Goal: Task Accomplishment & Management: Use online tool/utility

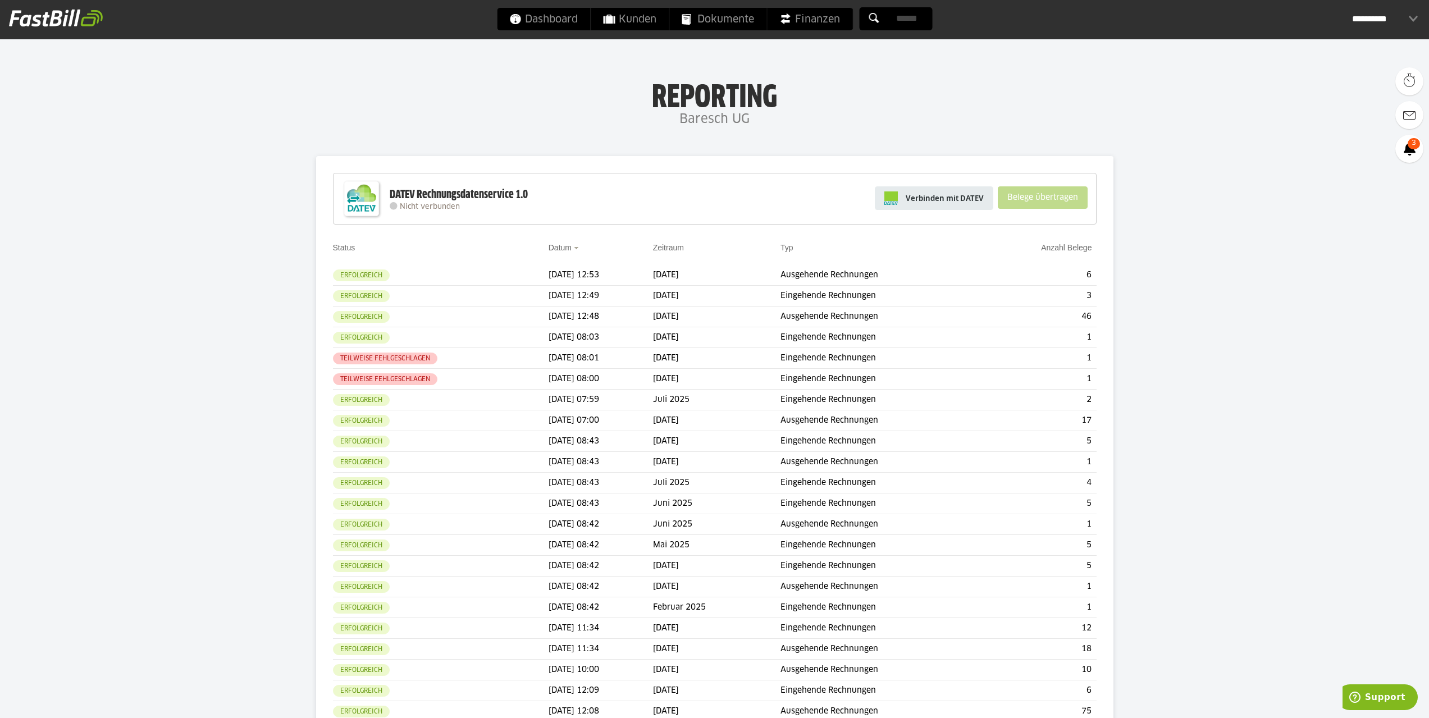
click at [945, 208] on link "Verbinden mit DATEV" at bounding box center [934, 198] width 118 height 24
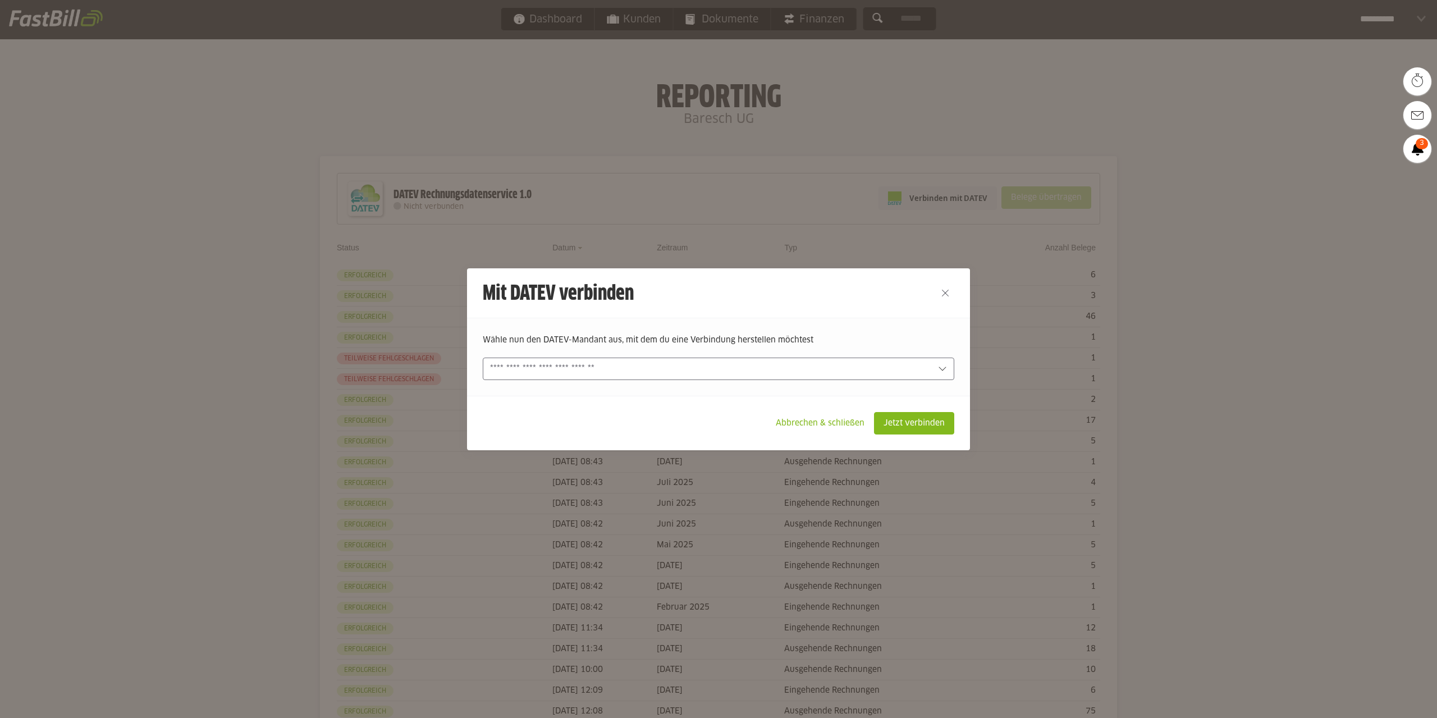
click at [701, 364] on input "text" at bounding box center [710, 369] width 441 height 12
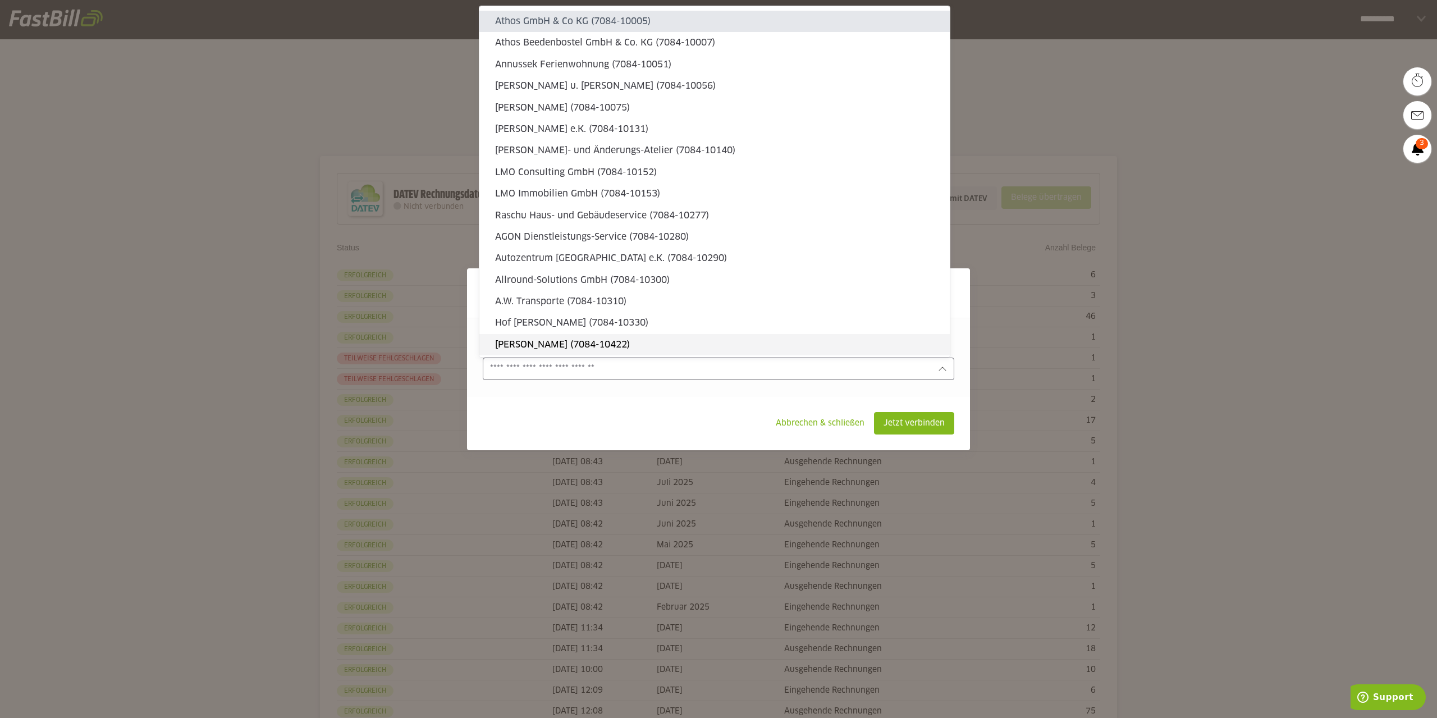
type sl-option "7084-10005"
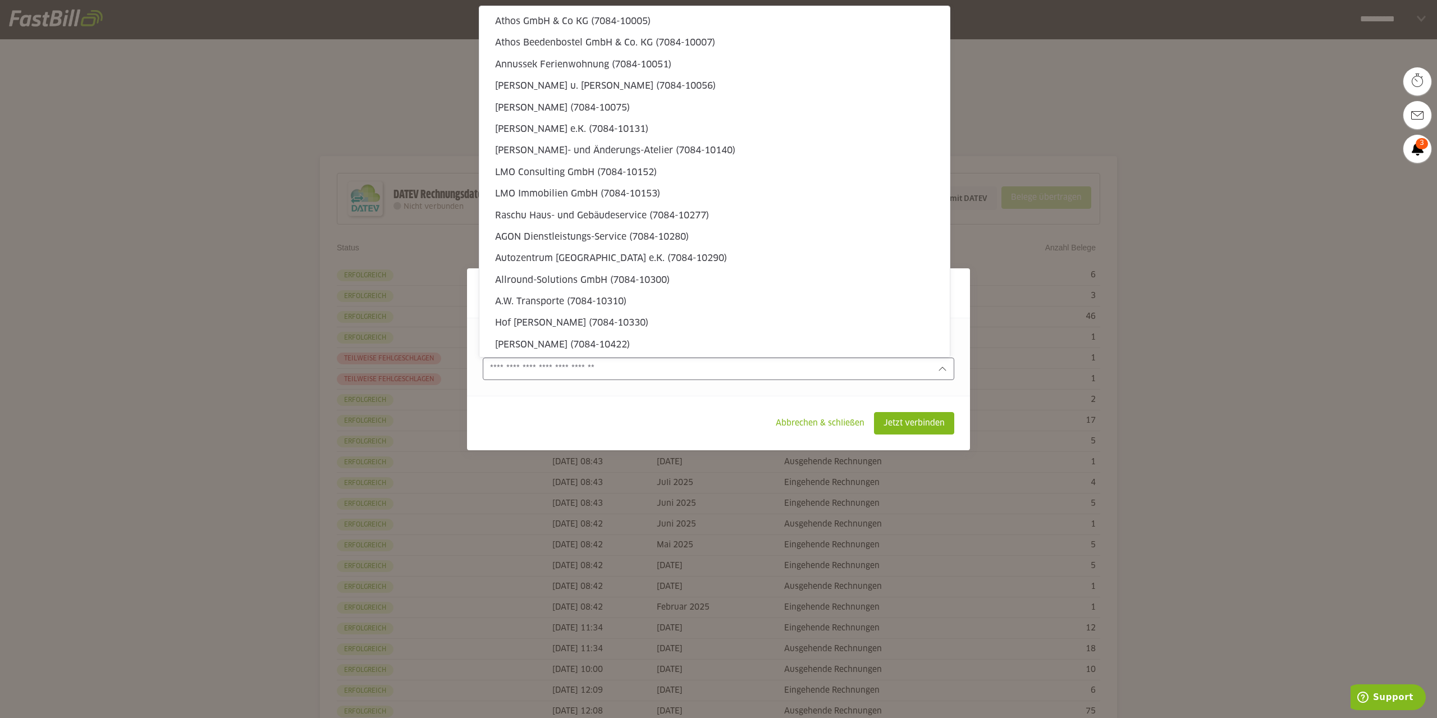
type sl-option "7084-11015"
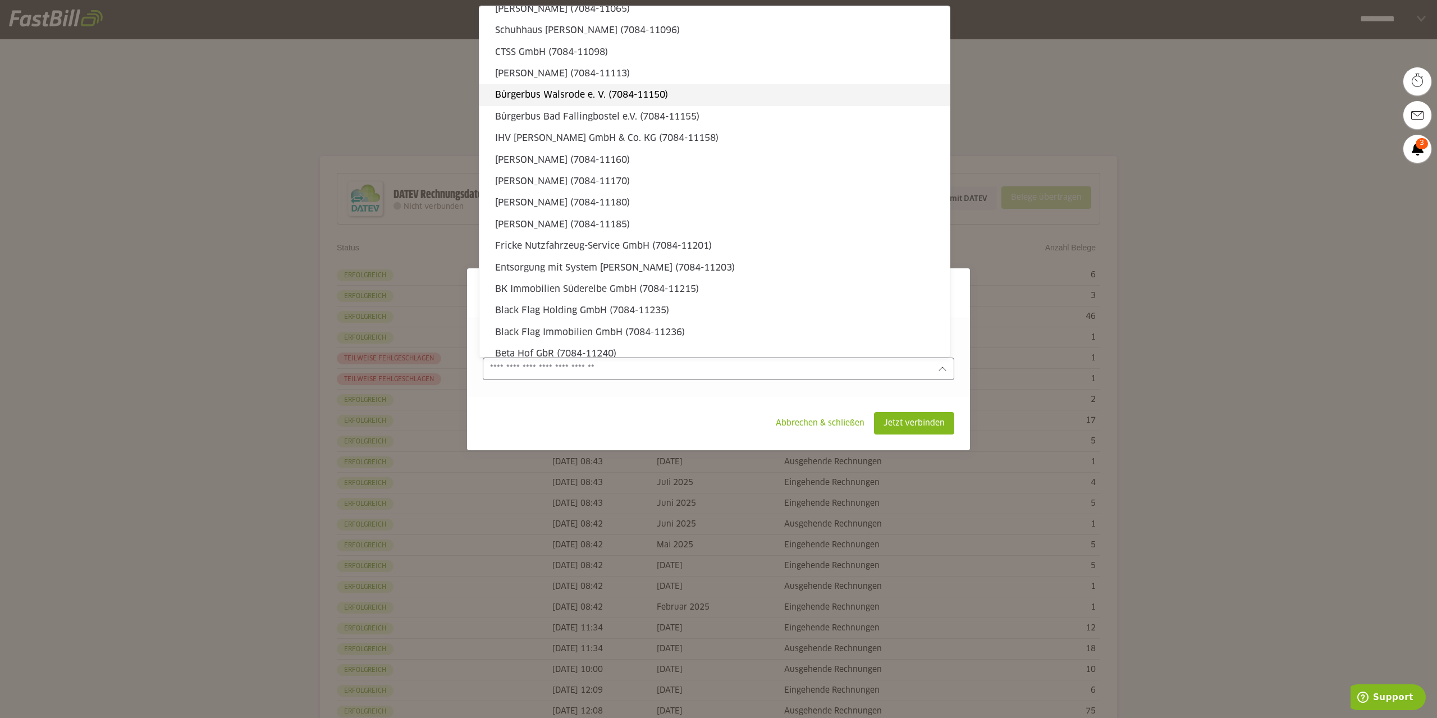
type sl-option "7084-11170"
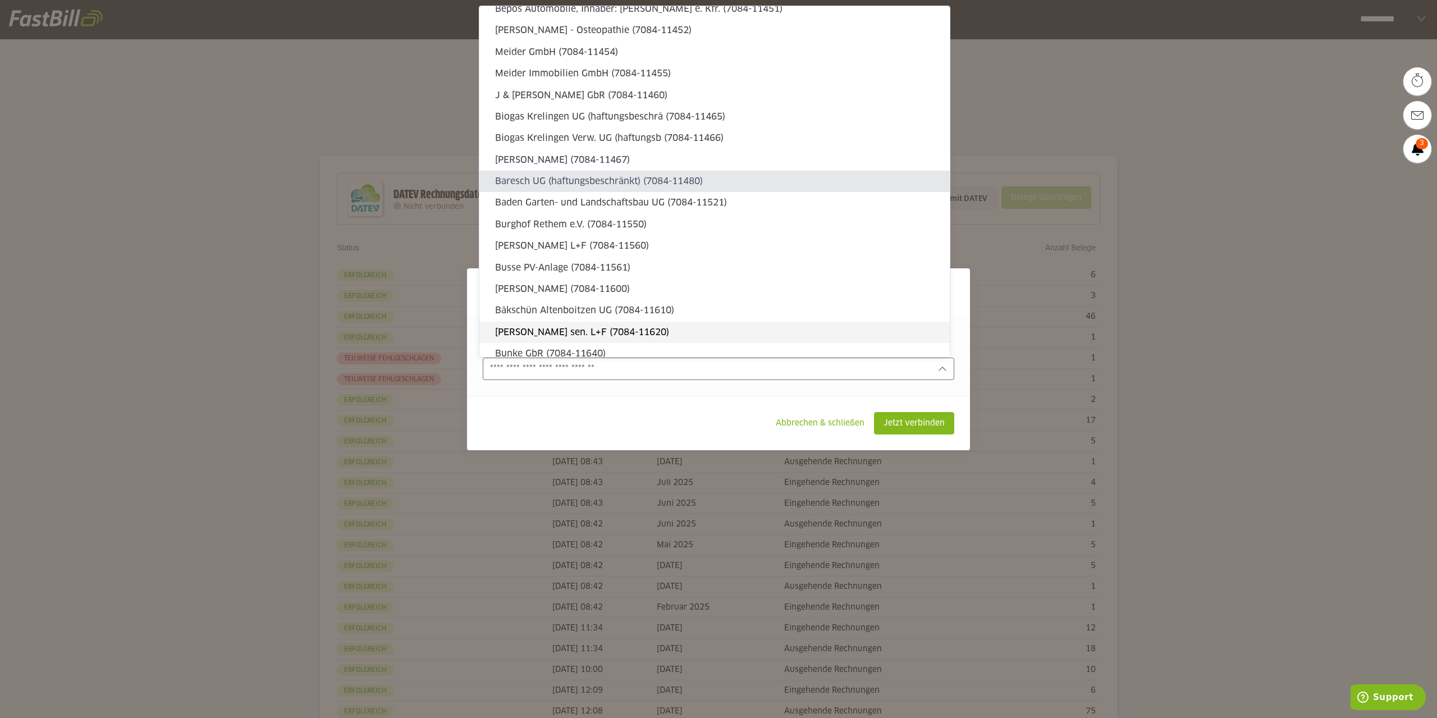
type sl-option "7084-11480"
type input "**********"
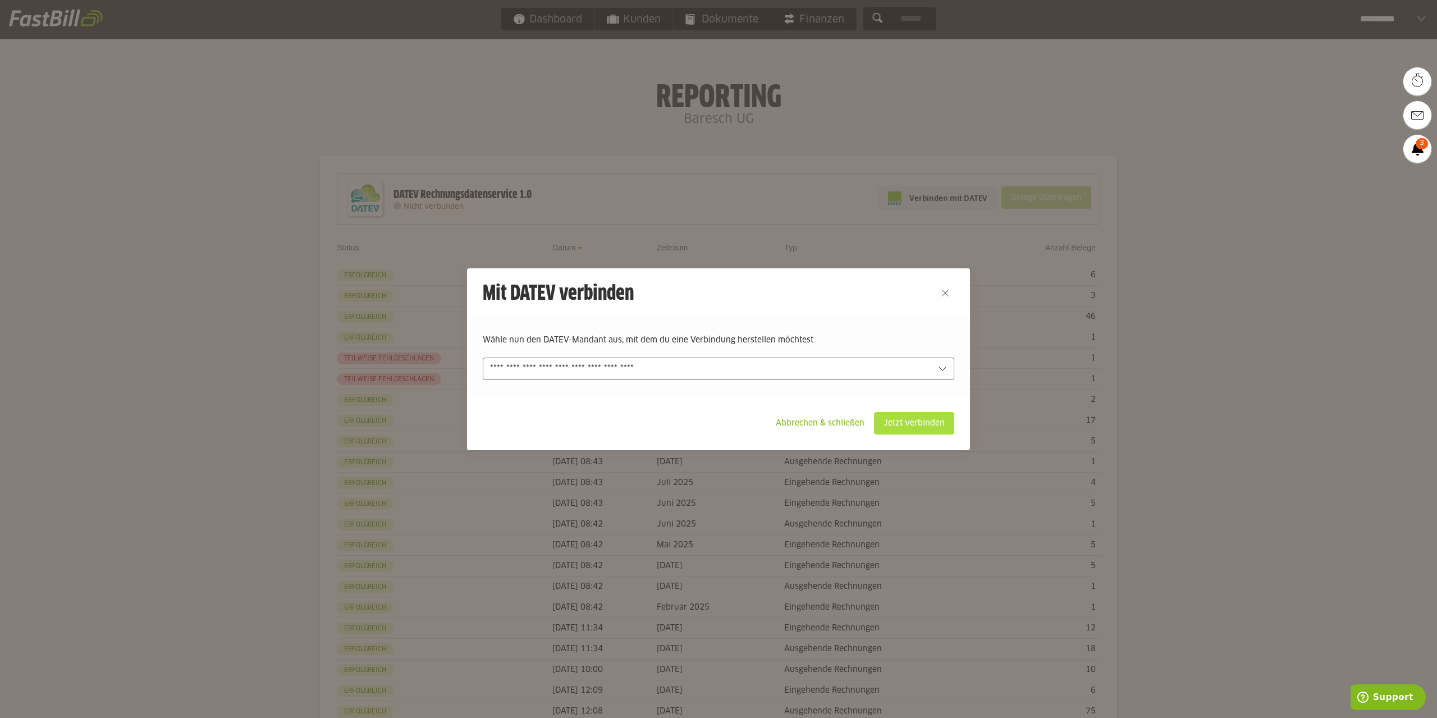
click at [928, 414] on slot "Jetzt verbinden" at bounding box center [914, 423] width 79 height 21
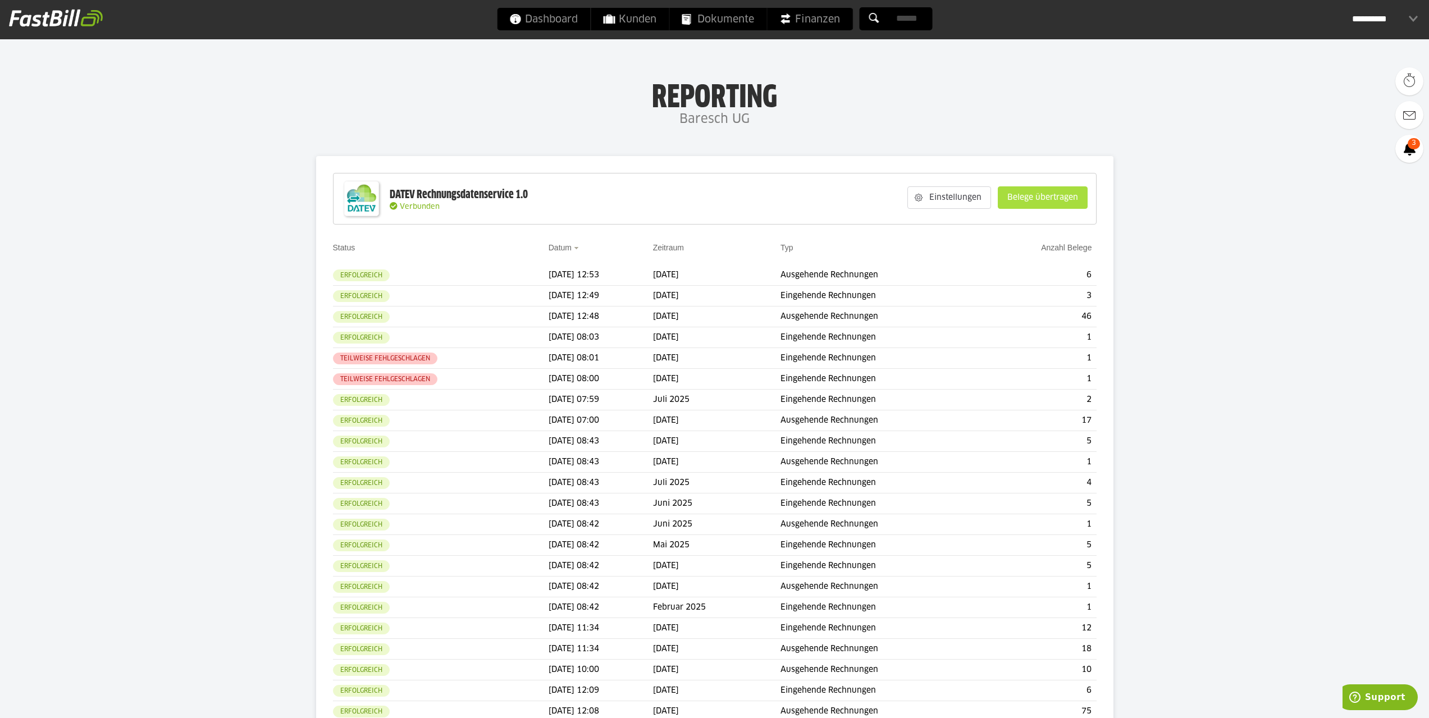
click at [1026, 190] on slot "Belege übertragen" at bounding box center [1042, 197] width 89 height 21
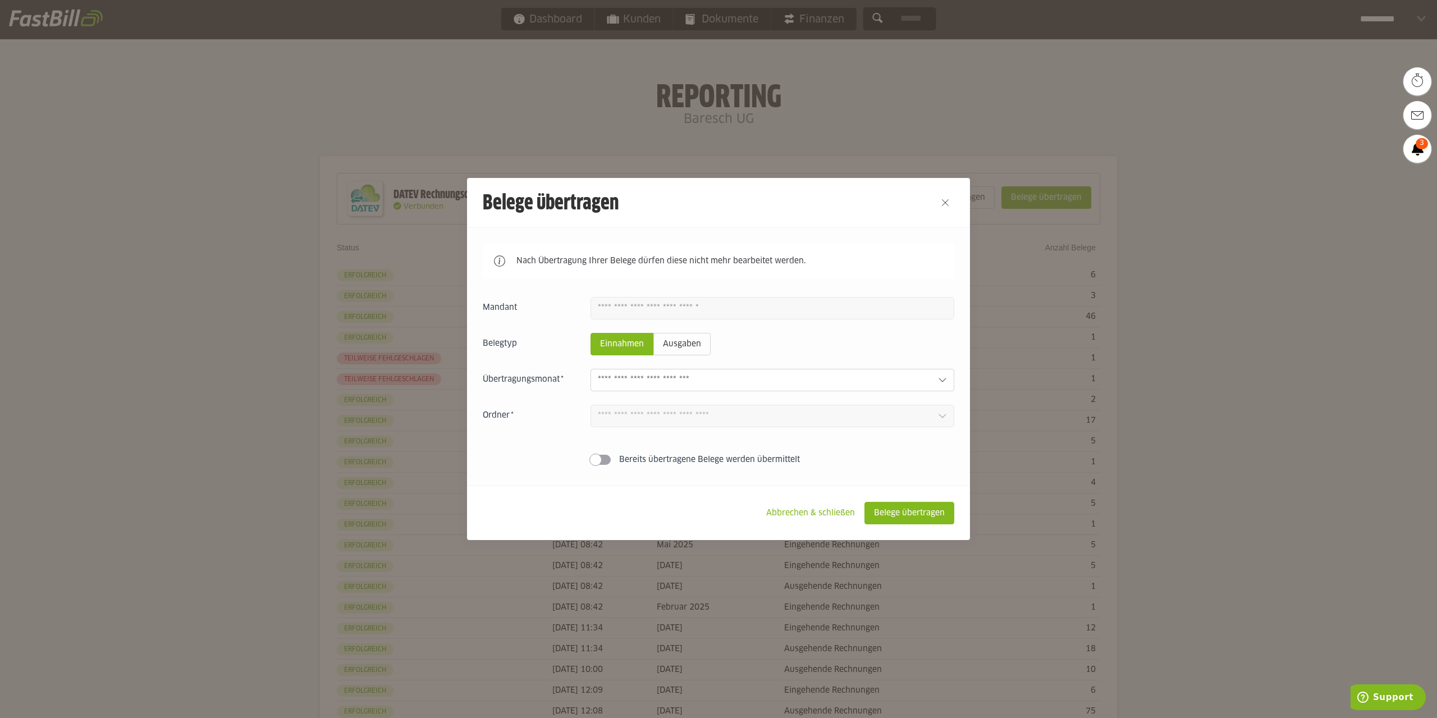
click at [657, 391] on div at bounding box center [773, 380] width 364 height 22
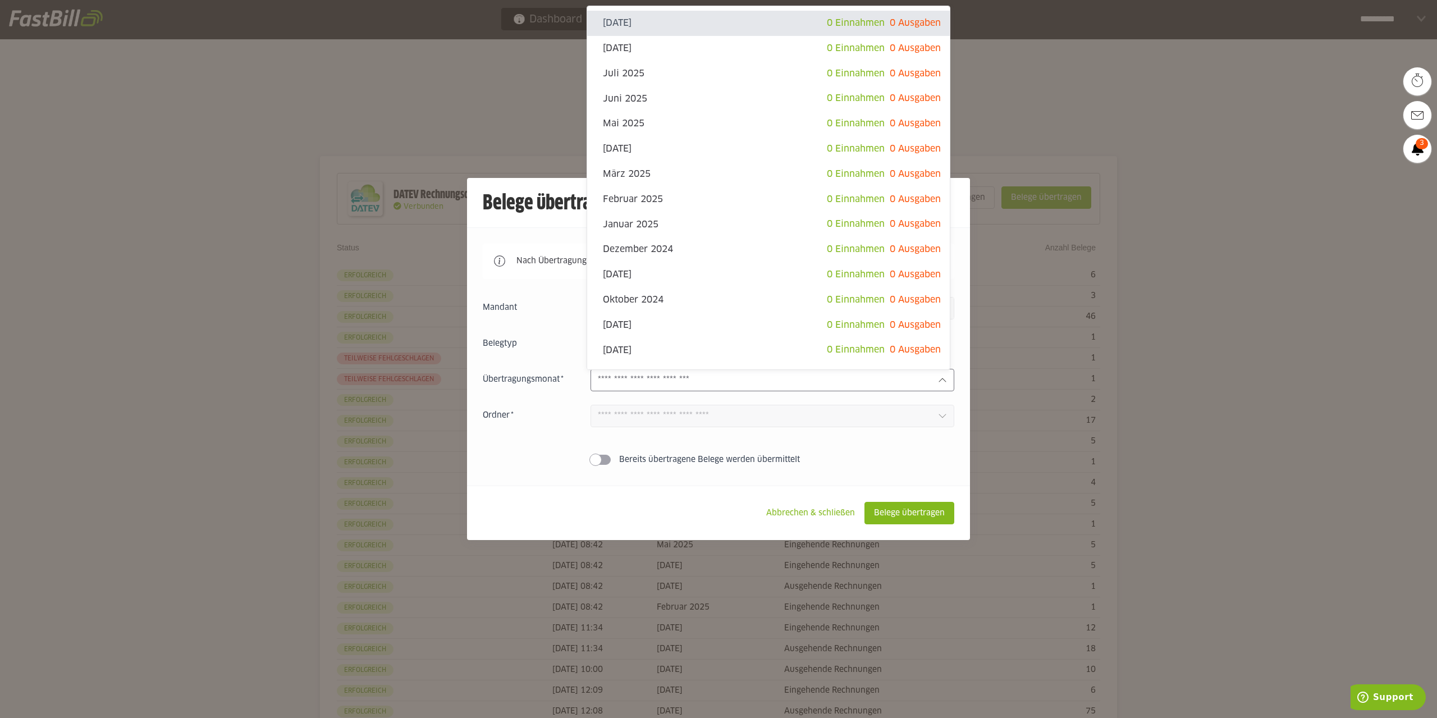
click at [665, 389] on div at bounding box center [773, 380] width 364 height 22
